Goal: Find specific page/section: Find specific page/section

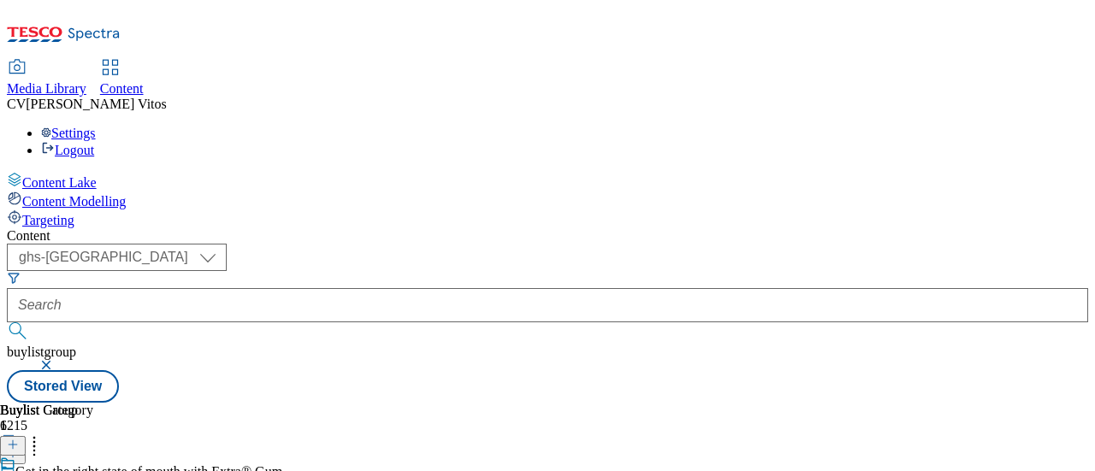
select select "ghs-uk"
